Goal: Feedback & Contribution: Submit feedback/report problem

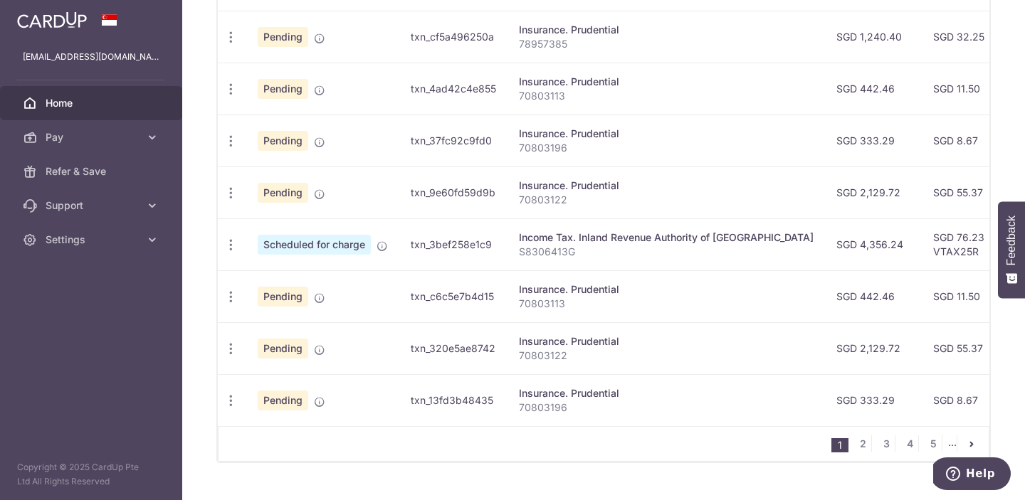
scroll to position [600, 0]
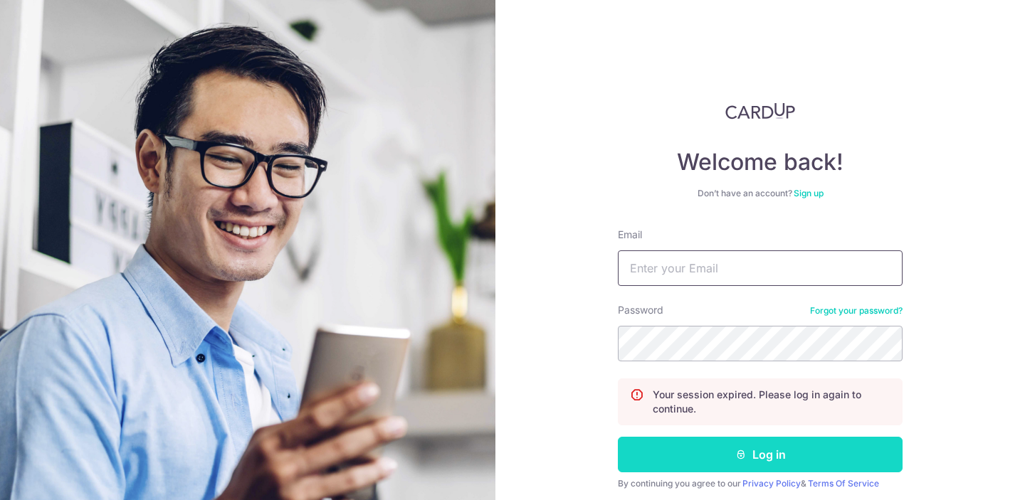
type input "[EMAIL_ADDRESS][DOMAIN_NAME]"
click at [698, 458] on button "Log in" at bounding box center [760, 455] width 285 height 36
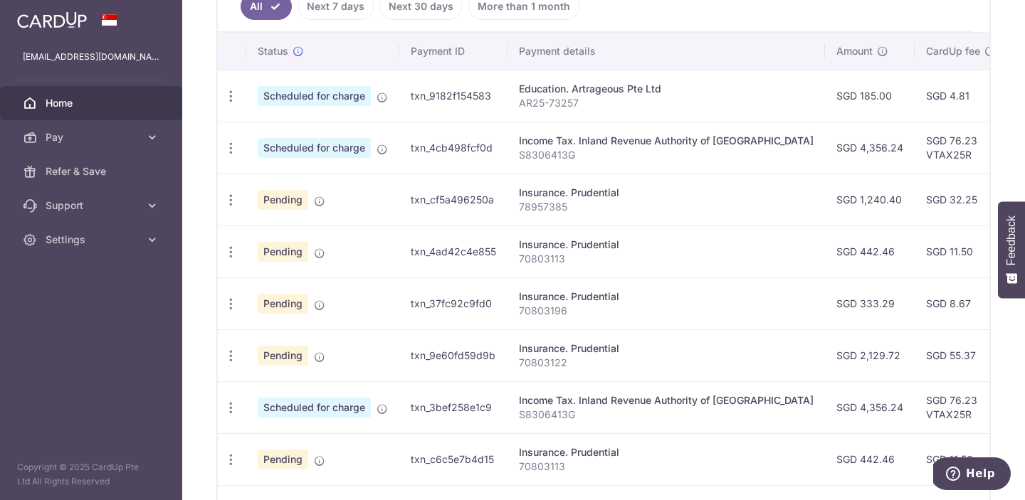
scroll to position [600, 0]
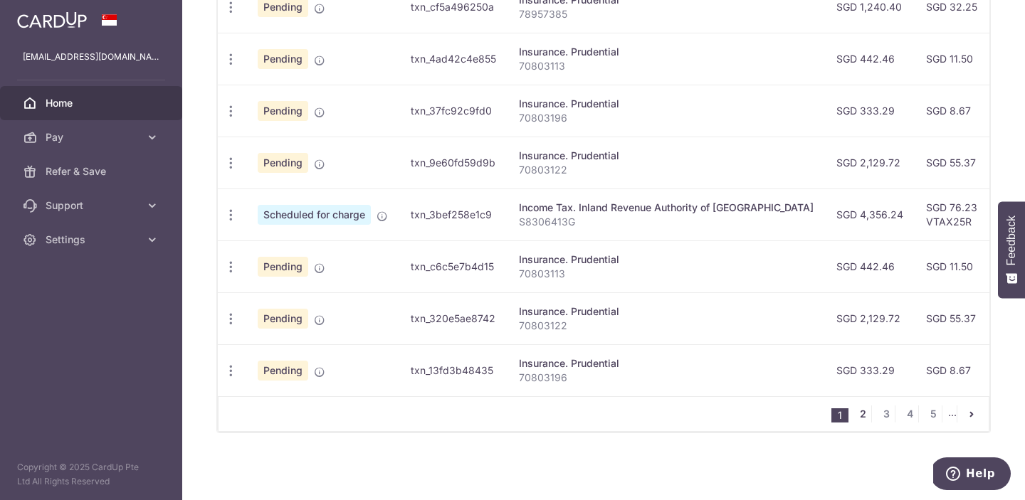
click at [856, 410] on link "2" at bounding box center [862, 414] width 17 height 17
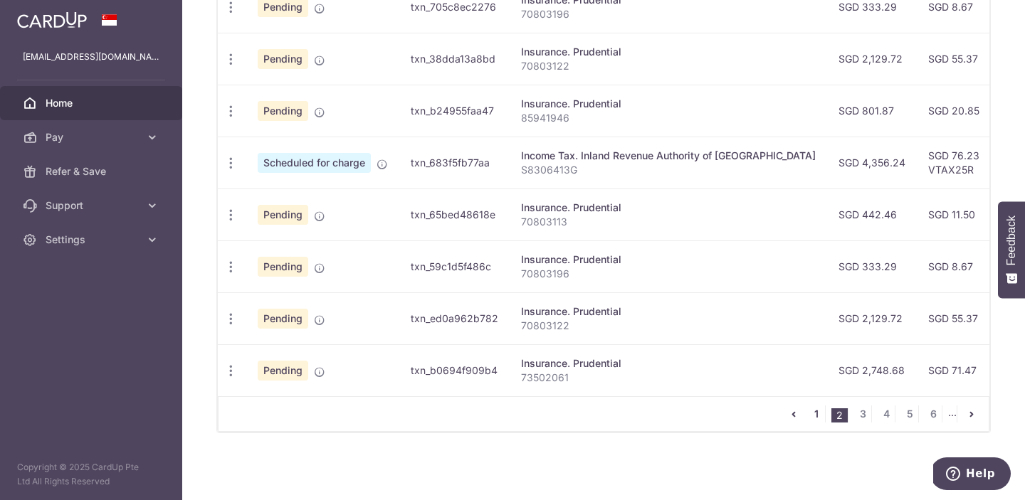
click at [817, 408] on link "1" at bounding box center [816, 414] width 17 height 17
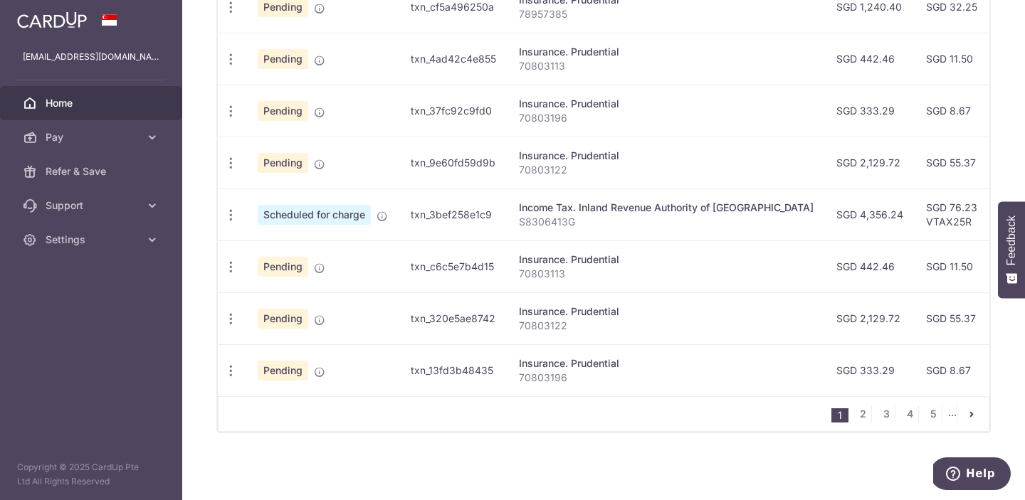
click at [90, 102] on span "Home" at bounding box center [93, 103] width 94 height 14
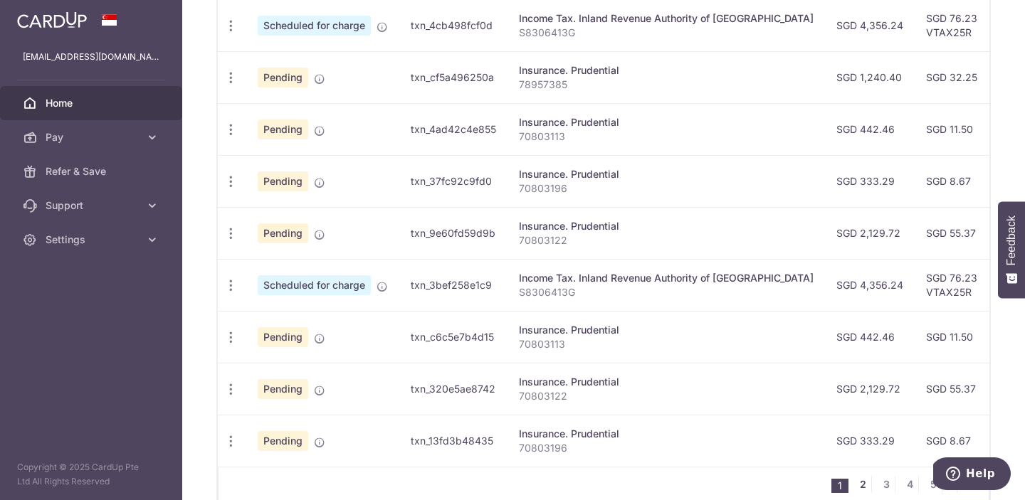
click at [861, 485] on link "2" at bounding box center [862, 484] width 17 height 17
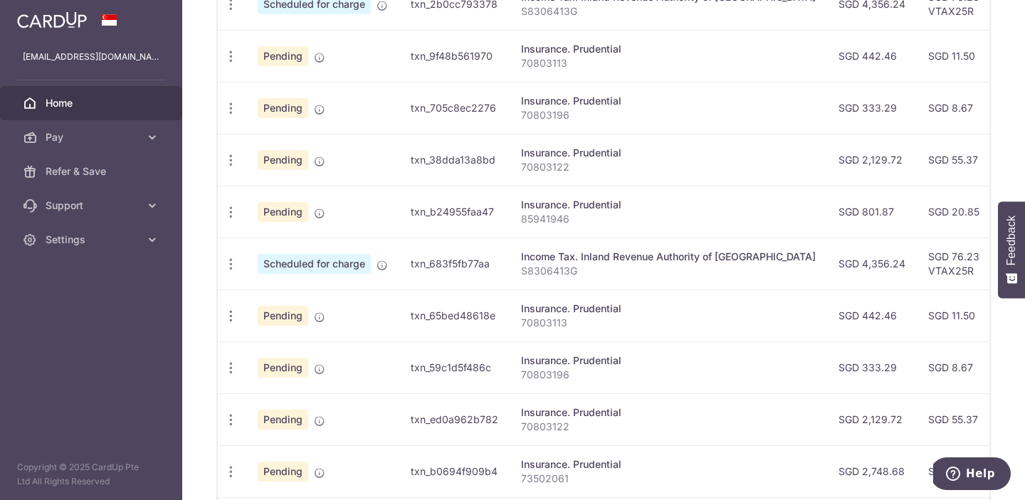
scroll to position [600, 0]
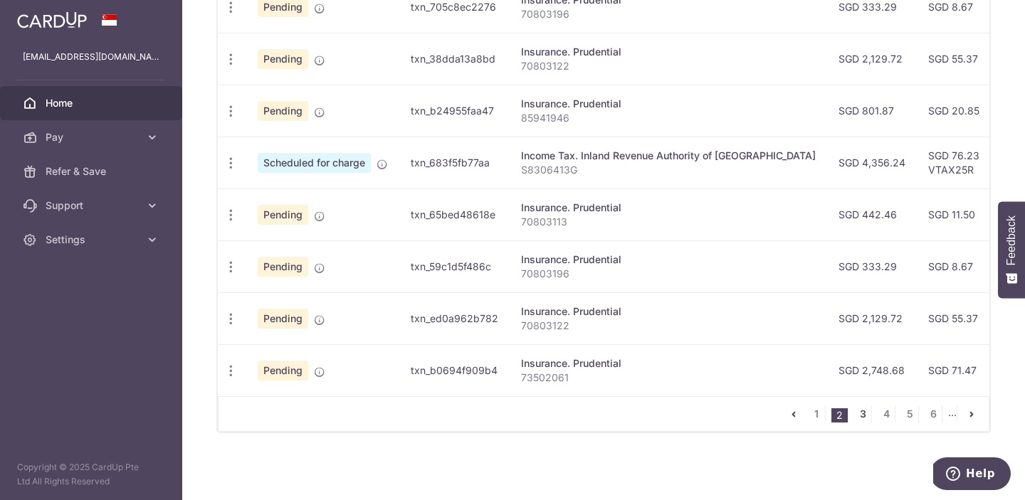
click at [862, 411] on link "3" at bounding box center [862, 414] width 17 height 17
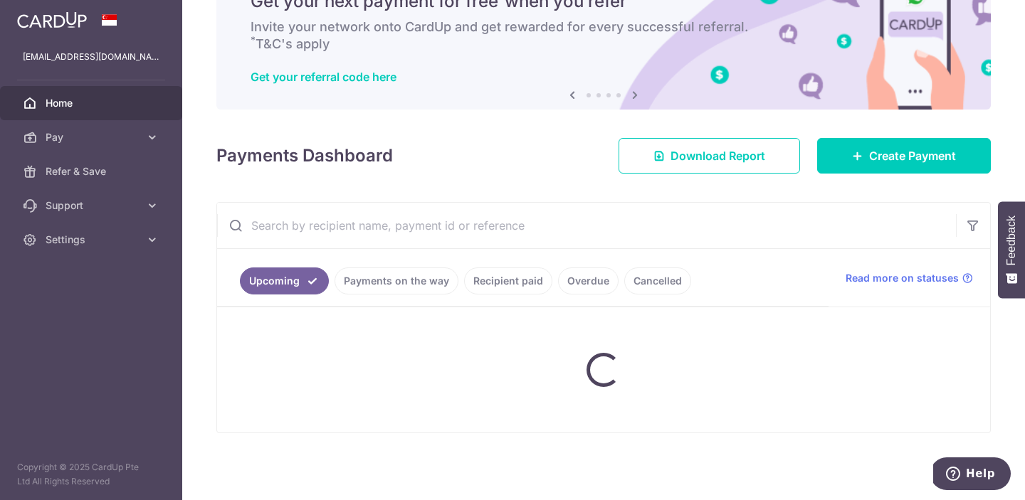
scroll to position [73, 0]
click at [501, 284] on link "Recipient paid" at bounding box center [508, 281] width 88 height 27
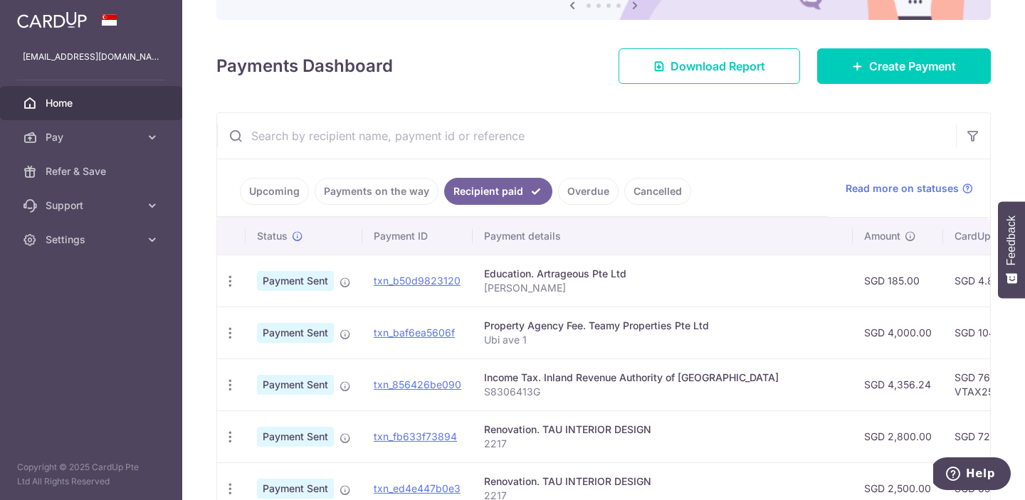
scroll to position [0, 0]
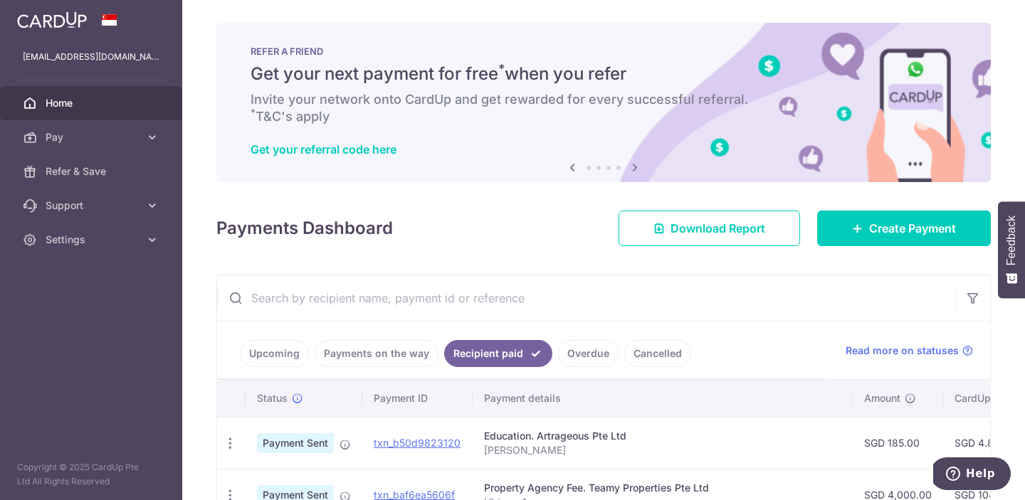
click at [281, 354] on link "Upcoming" at bounding box center [274, 353] width 69 height 27
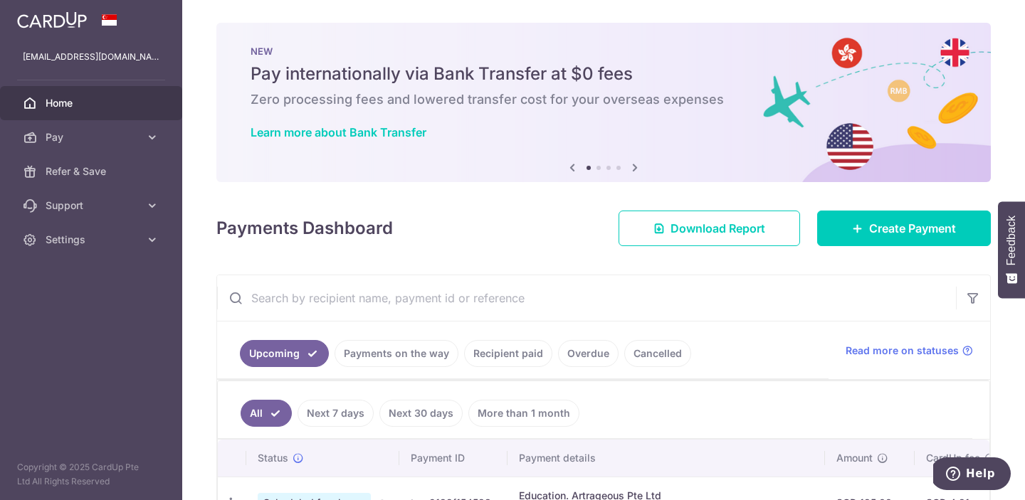
click at [376, 348] on link "Payments on the way" at bounding box center [397, 353] width 124 height 27
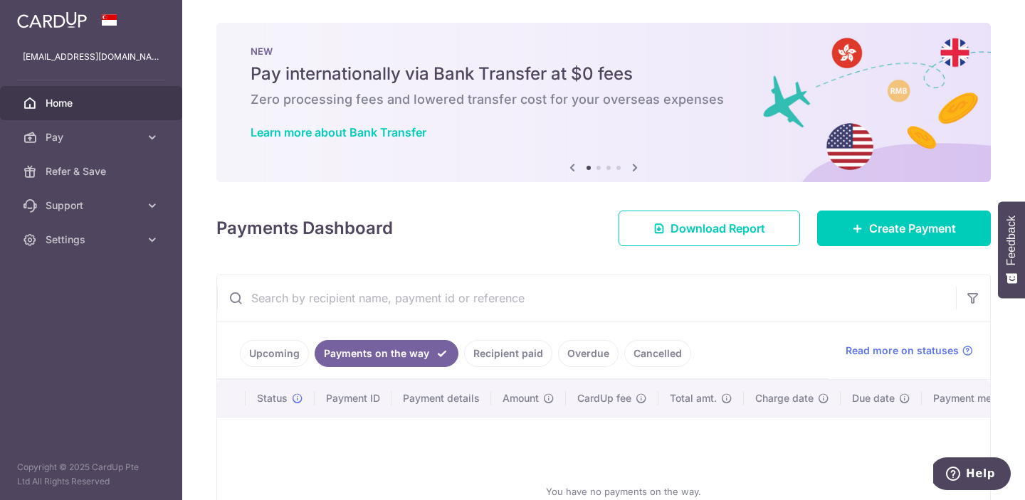
scroll to position [135, 0]
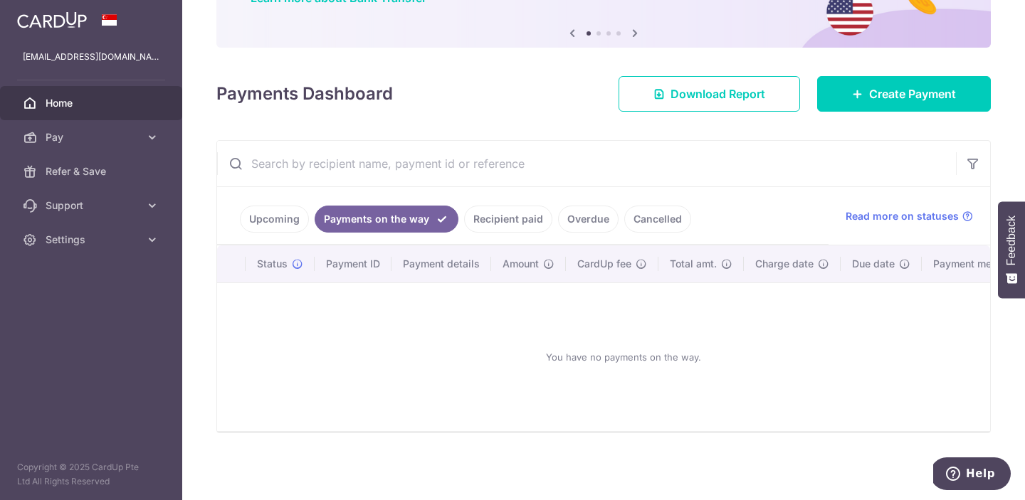
click at [268, 216] on link "Upcoming" at bounding box center [274, 219] width 69 height 27
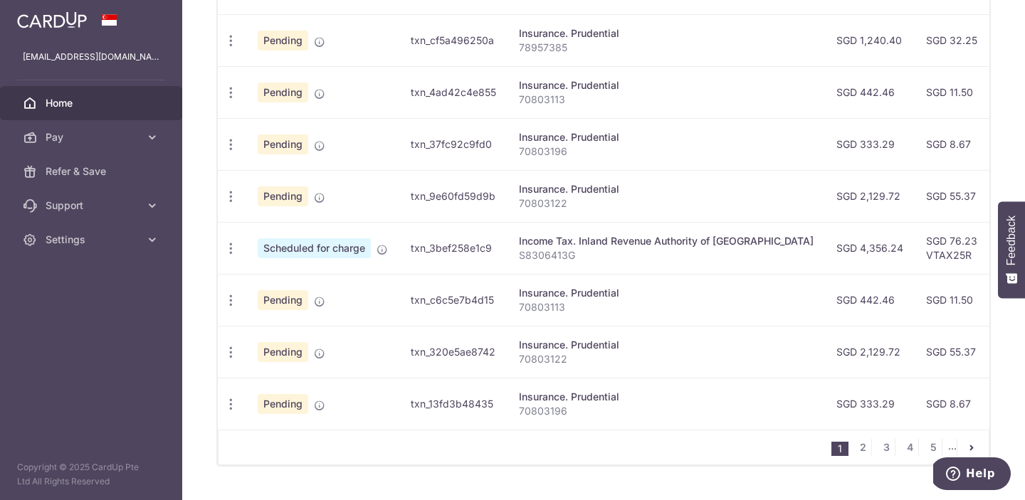
scroll to position [600, 0]
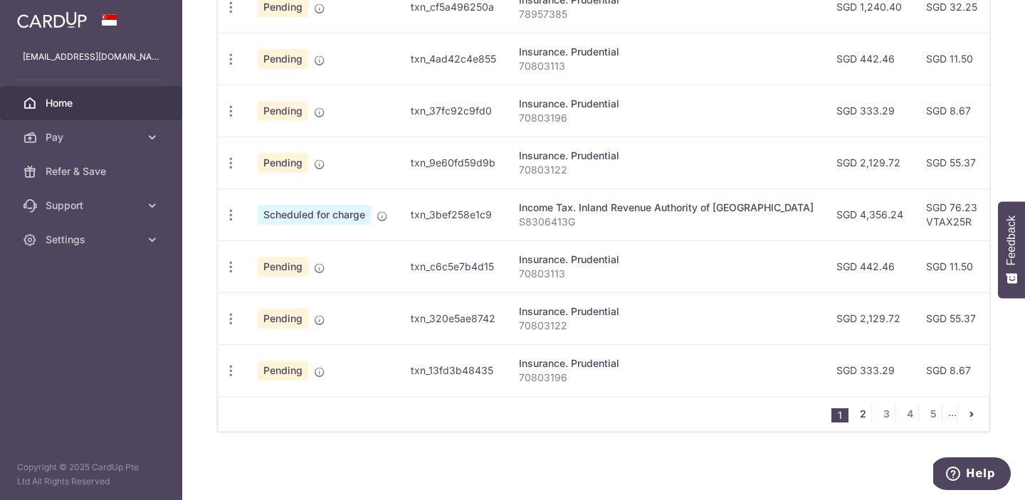
click at [861, 416] on link "2" at bounding box center [862, 414] width 17 height 17
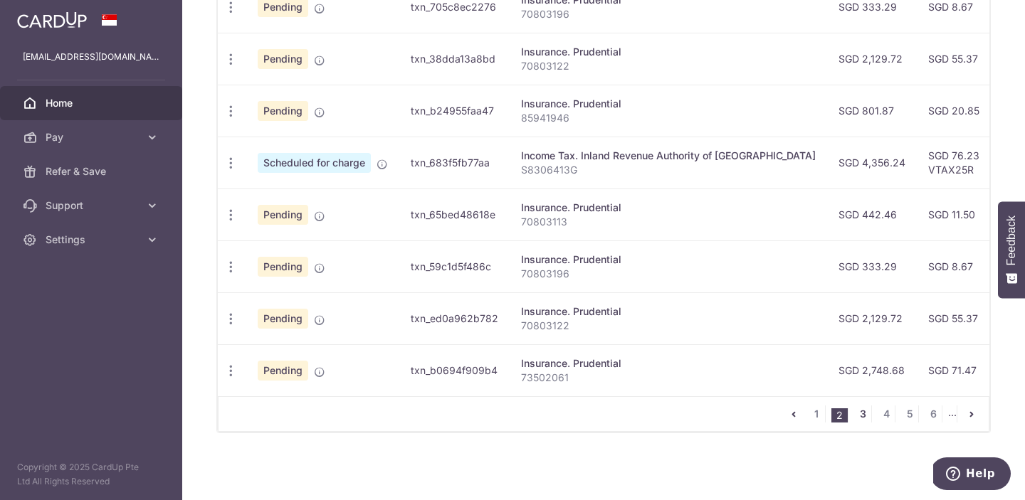
click at [861, 414] on link "3" at bounding box center [862, 414] width 17 height 17
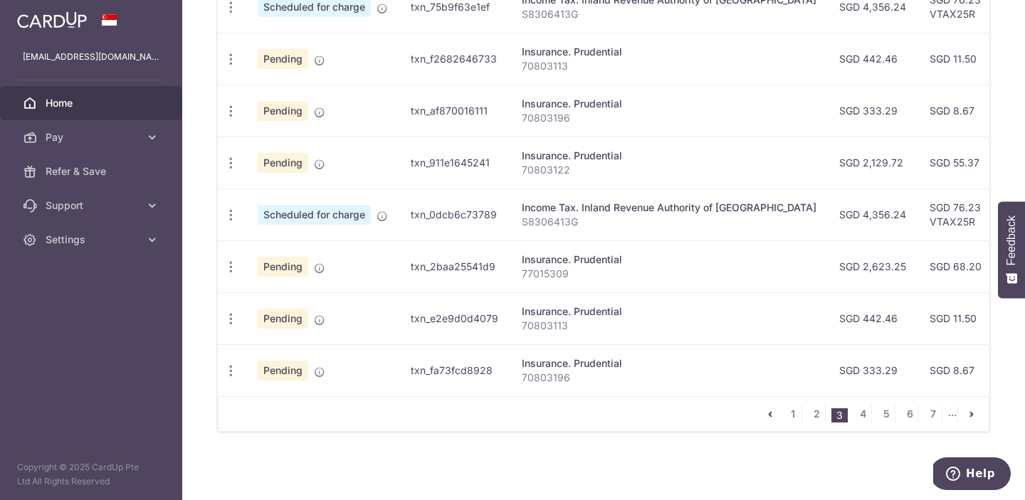
scroll to position [599, 0]
click at [867, 418] on link "4" at bounding box center [862, 414] width 17 height 17
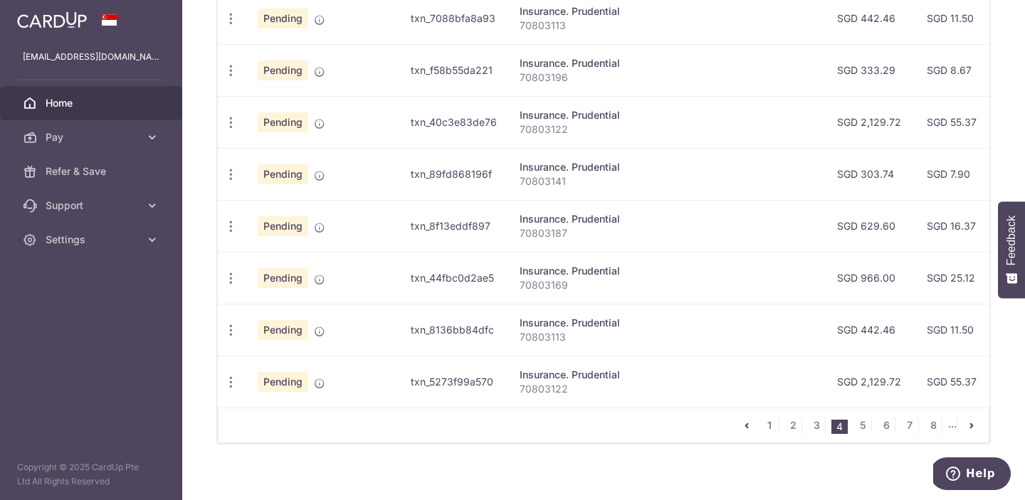
scroll to position [600, 0]
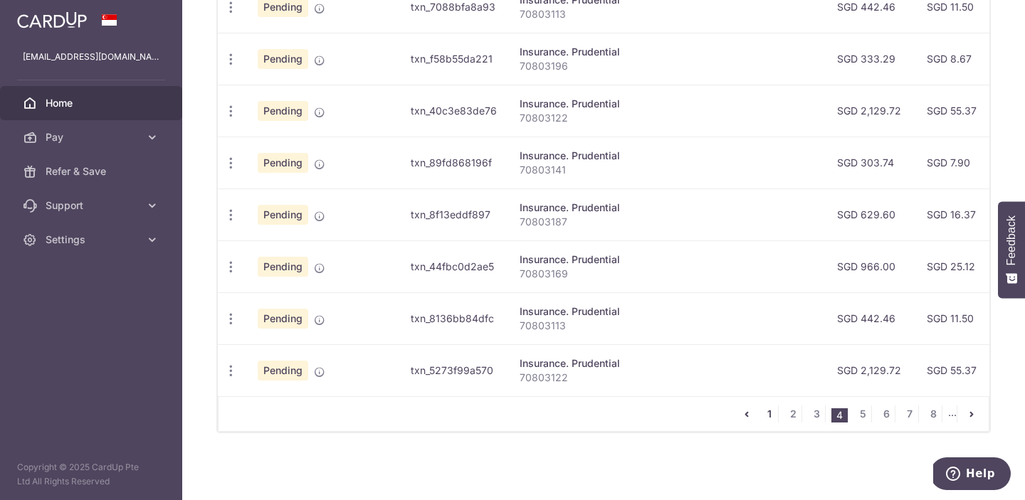
click at [767, 413] on link "1" at bounding box center [769, 414] width 17 height 17
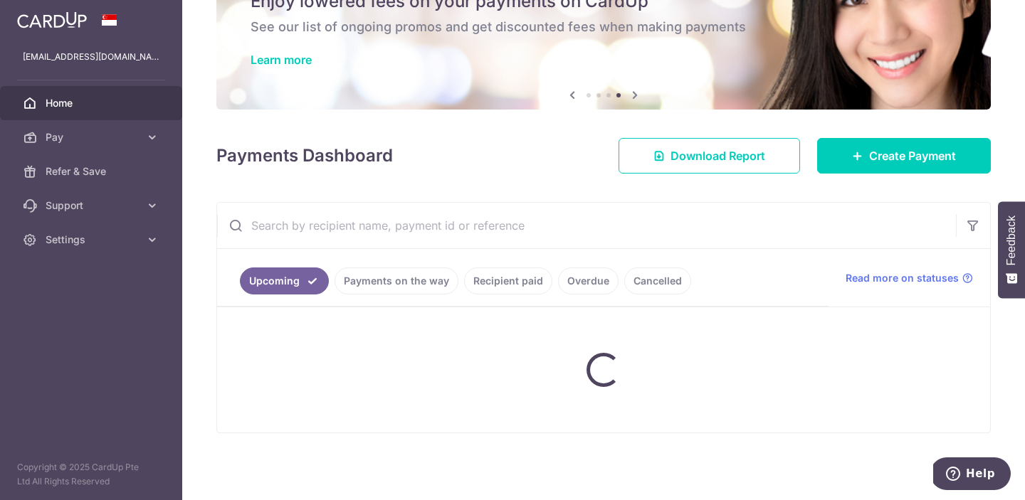
scroll to position [73, 0]
click at [646, 278] on link "Cancelled" at bounding box center [657, 281] width 67 height 27
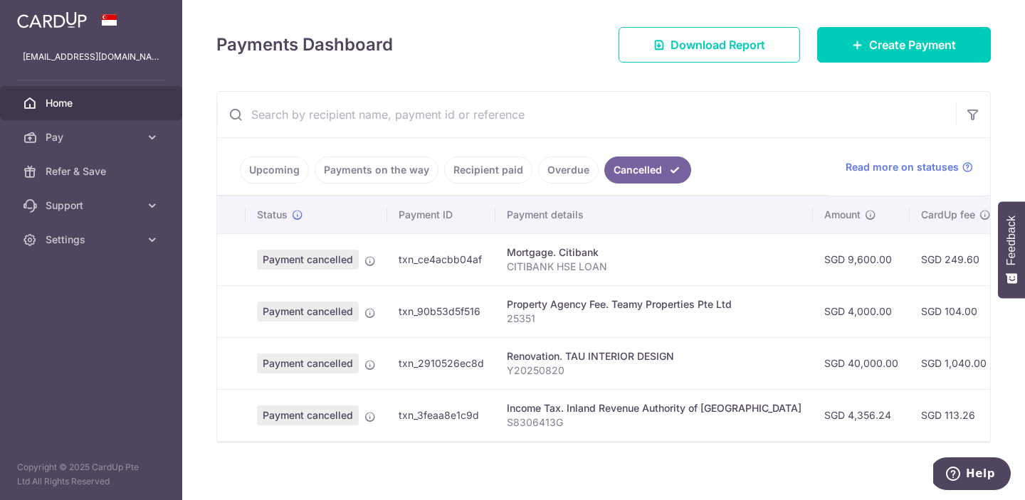
scroll to position [185, 0]
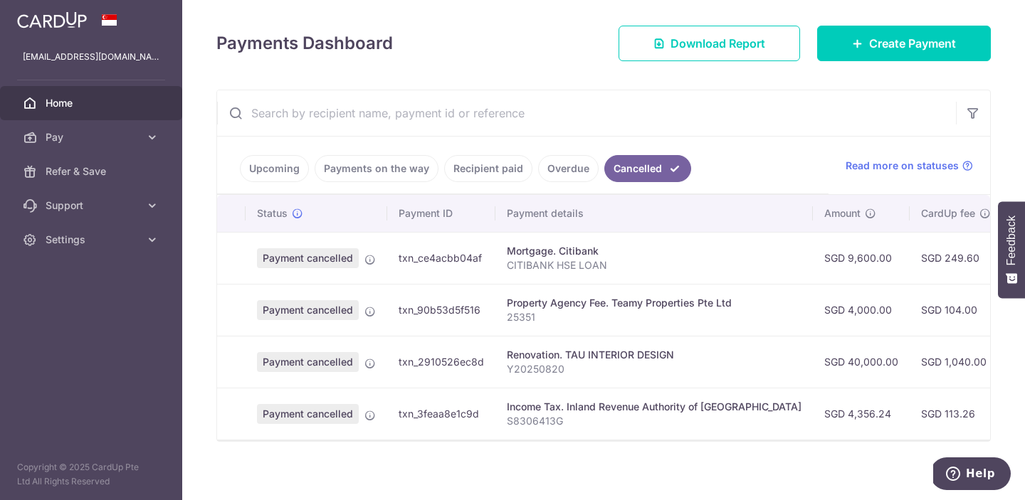
click at [641, 369] on p "Y20250820" at bounding box center [654, 369] width 295 height 14
click at [370, 364] on icon at bounding box center [369, 363] width 11 height 11
click at [332, 362] on span "Payment cancelled" at bounding box center [308, 362] width 102 height 20
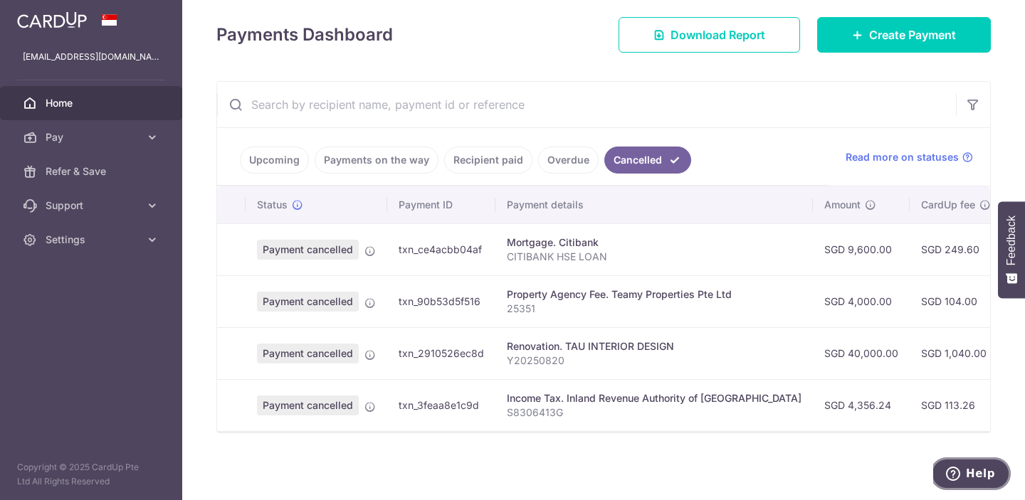
click at [984, 473] on span "Help" at bounding box center [980, 474] width 29 height 13
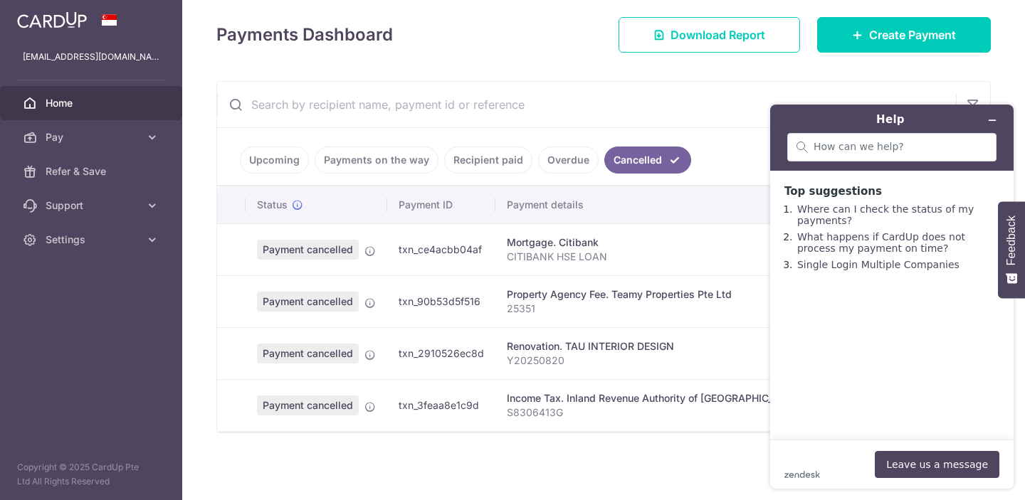
click at [823, 455] on div "zendesk .cls-1{fill:#03363d;} Leave us a message" at bounding box center [891, 464] width 215 height 27
click at [816, 458] on div "zendesk .cls-1{fill:#03363d;} Leave us a message" at bounding box center [891, 464] width 215 height 27
click at [851, 137] on div at bounding box center [891, 147] width 209 height 28
drag, startPoint x: 572, startPoint y: 364, endPoint x: 499, endPoint y: 365, distance: 73.3
click at [499, 365] on td "Renovation. TAU INTERIOR DESIGN Y20250820" at bounding box center [653, 353] width 317 height 52
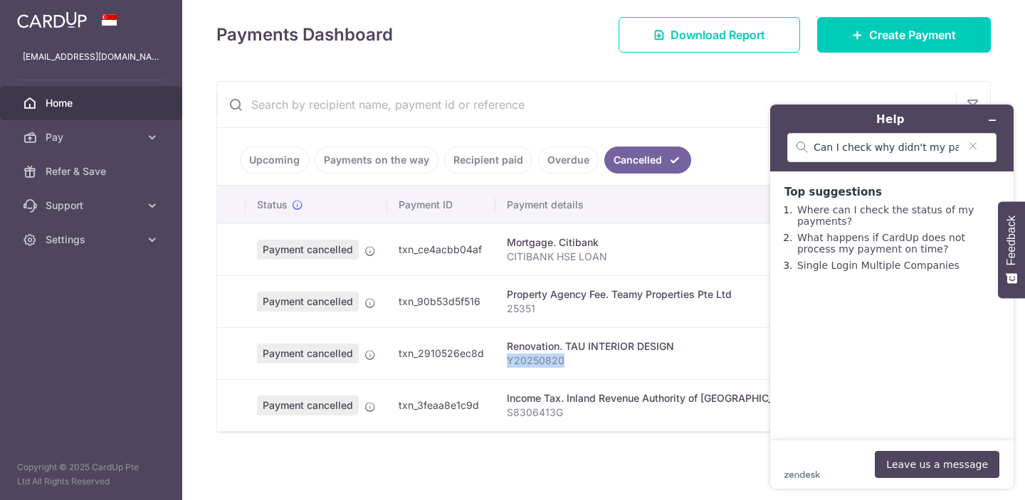
drag, startPoint x: 489, startPoint y: 352, endPoint x: 396, endPoint y: 354, distance: 93.3
click at [396, 354] on td "txn_2910526ec8d" at bounding box center [441, 353] width 108 height 52
copy td "txn_2910526ec8d"
click at [937, 149] on input "Can I check why didn't my payment go through" at bounding box center [886, 148] width 145 height 13
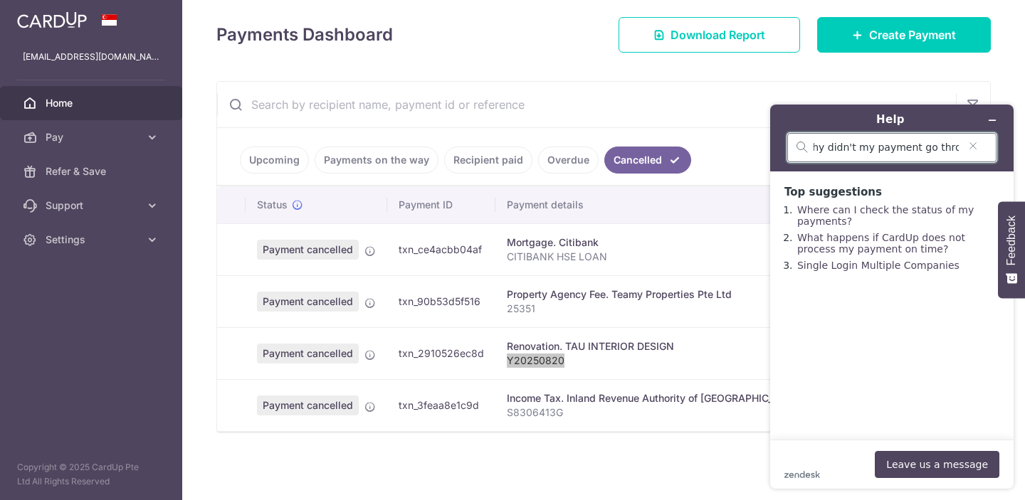
drag, startPoint x: 937, startPoint y: 149, endPoint x: 961, endPoint y: 151, distance: 23.5
click at [961, 151] on div "Can I check why didn't my payment go through" at bounding box center [891, 147] width 209 height 29
click at [908, 147] on input "Can I check why didn't my payment go through" at bounding box center [886, 148] width 145 height 13
paste input "txn_2910526ec8d"
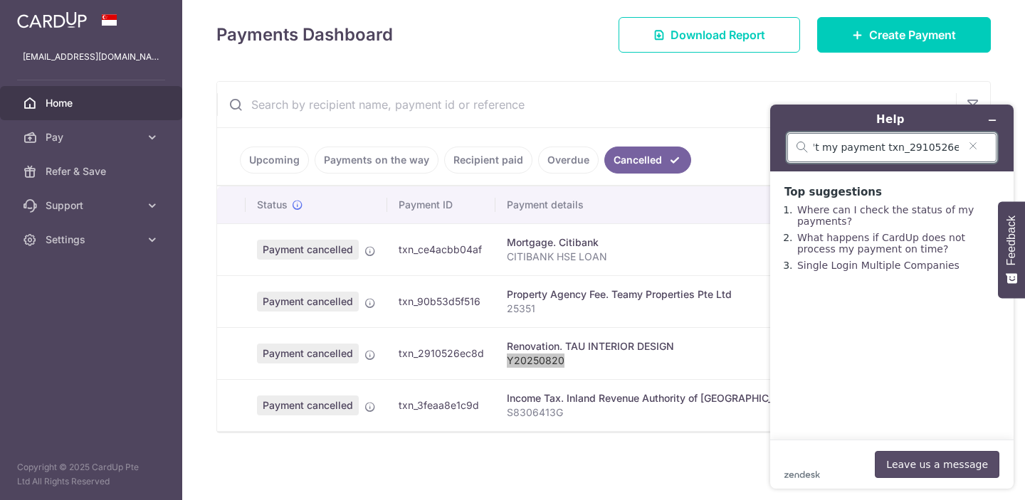
type input "Can I check why didn't my payment txn_2910526ec8d go through"
click at [951, 461] on button "Leave us a message" at bounding box center [937, 464] width 125 height 27
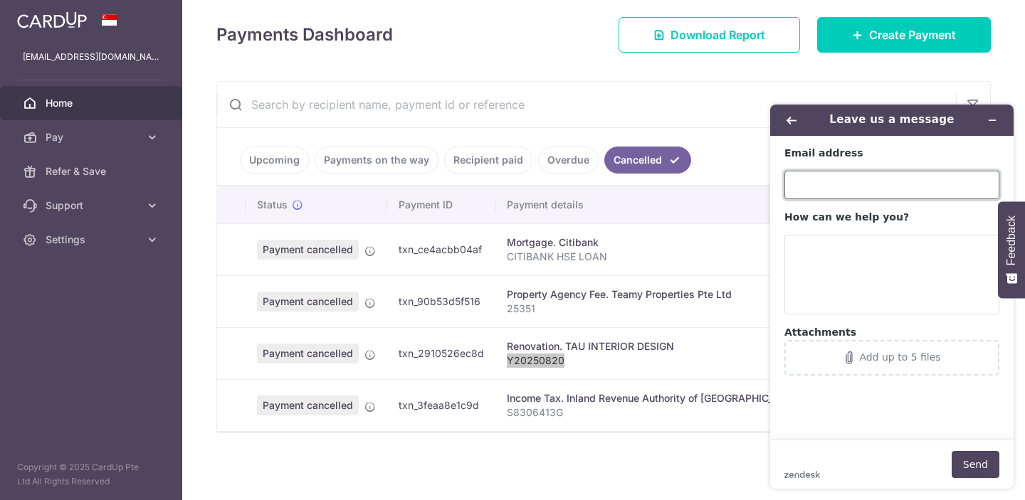
click at [823, 184] on input "Email address" at bounding box center [891, 185] width 215 height 28
type input "[EMAIL_ADDRESS][DOMAIN_NAME]"
click at [965, 460] on button "Send" at bounding box center [976, 464] width 48 height 27
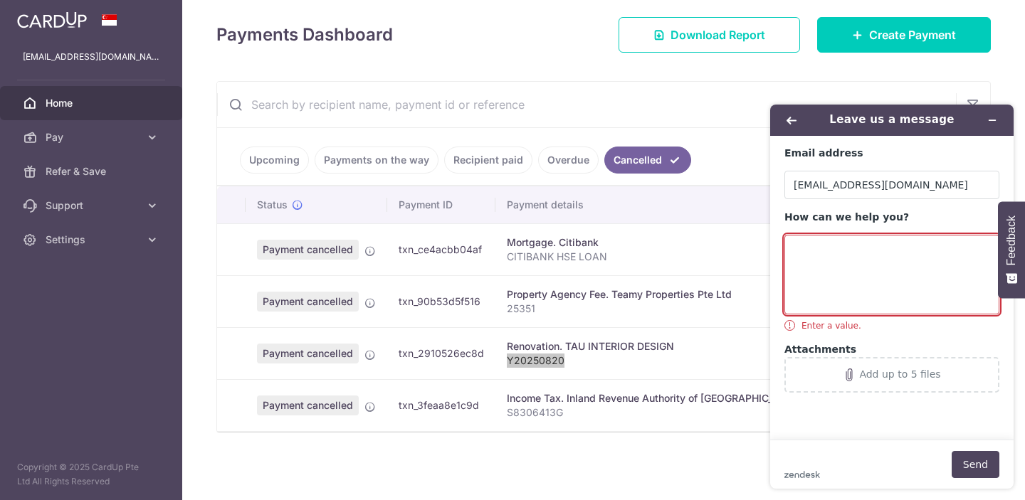
paste textarea "txn_2910526ec8d"
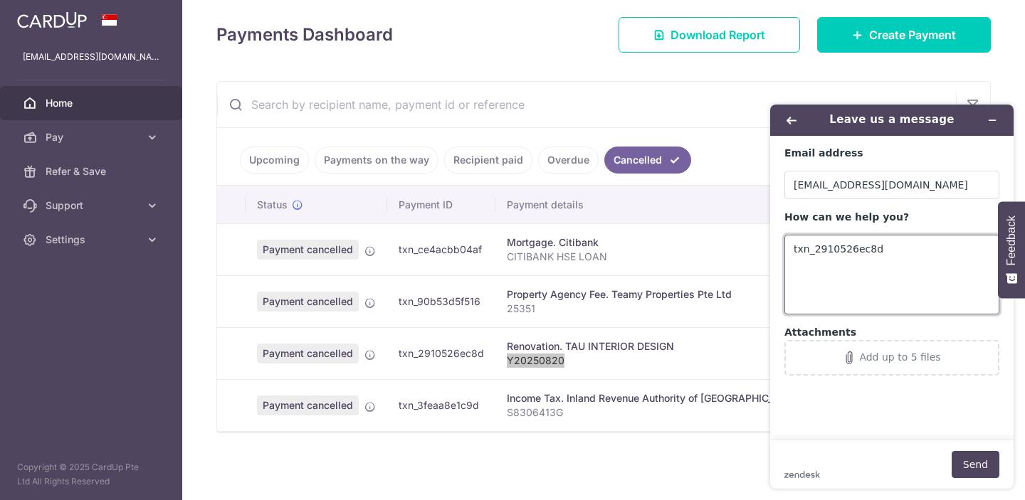
click at [791, 249] on textarea "txn_2910526ec8d" at bounding box center [891, 275] width 215 height 80
click at [891, 265] on textarea "Need to check why did my payment (txn_2910526ec8d" at bounding box center [891, 275] width 215 height 80
type textarea "Need to check why did my payment (txn_2910526ec8d) go through?"
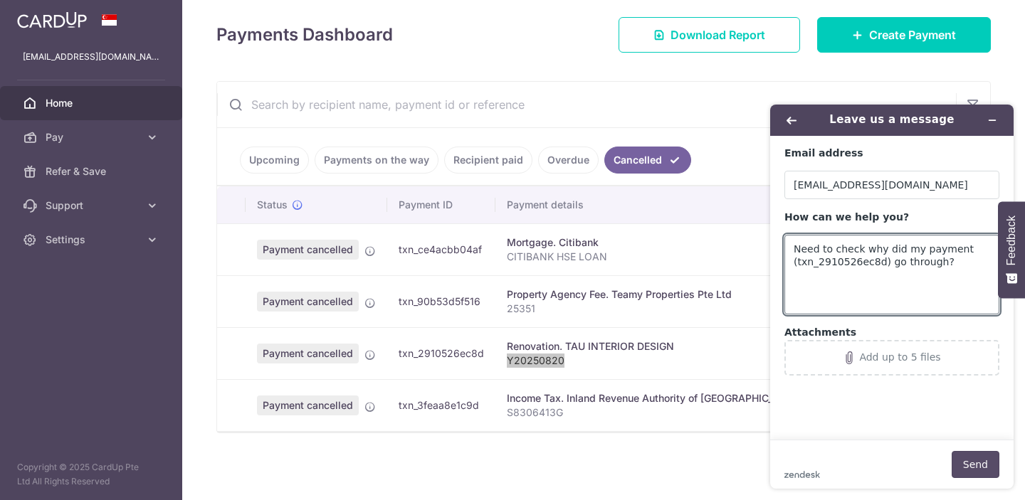
click at [967, 467] on button "Send" at bounding box center [976, 464] width 48 height 27
